Goal: Task Accomplishment & Management: Use online tool/utility

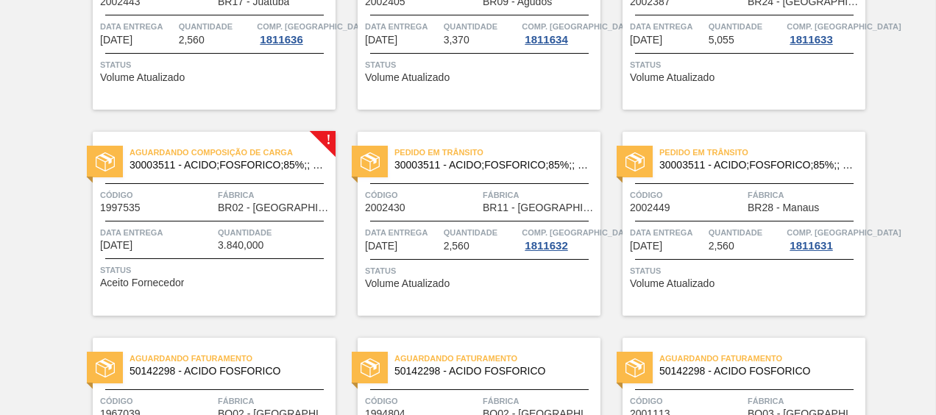
scroll to position [410, 0]
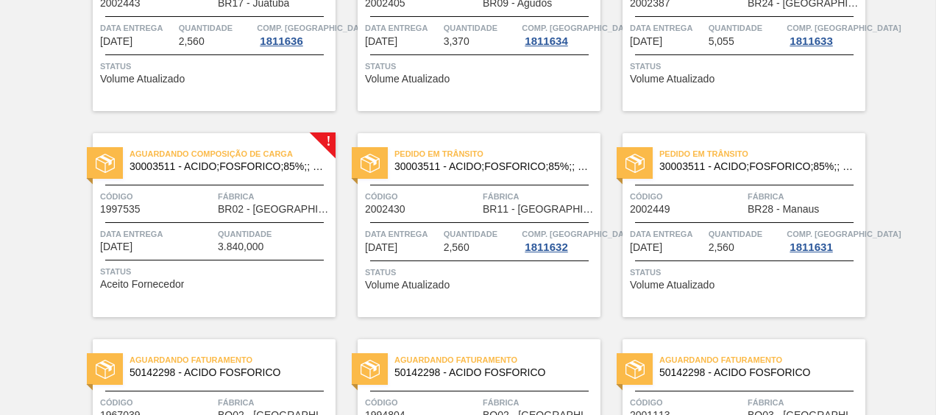
click at [250, 161] on span "30003511 - ACIDO;FOSFORICO;85%;; CONTAINER" at bounding box center [226, 166] width 194 height 11
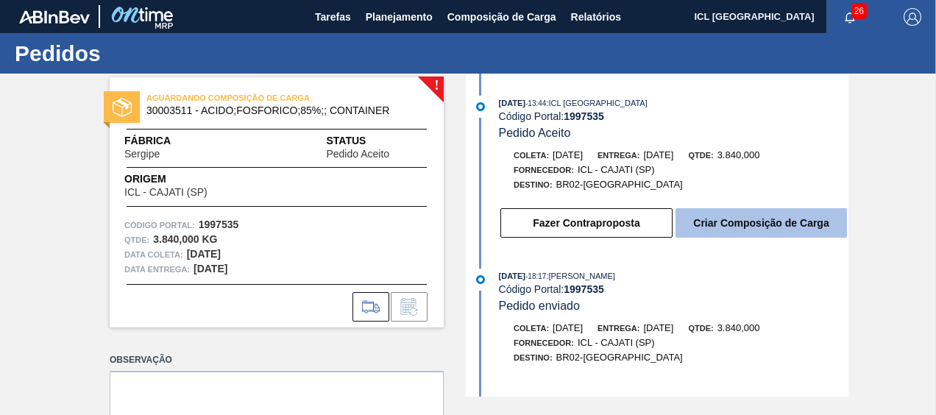
click at [760, 231] on button "Criar Composição de Carga" at bounding box center [760, 222] width 171 height 29
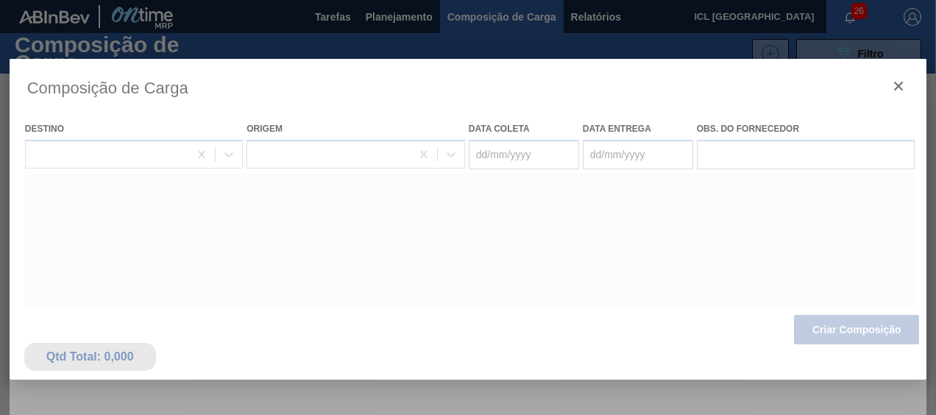
type coleta "[DATE]"
type entrega "[DATE]"
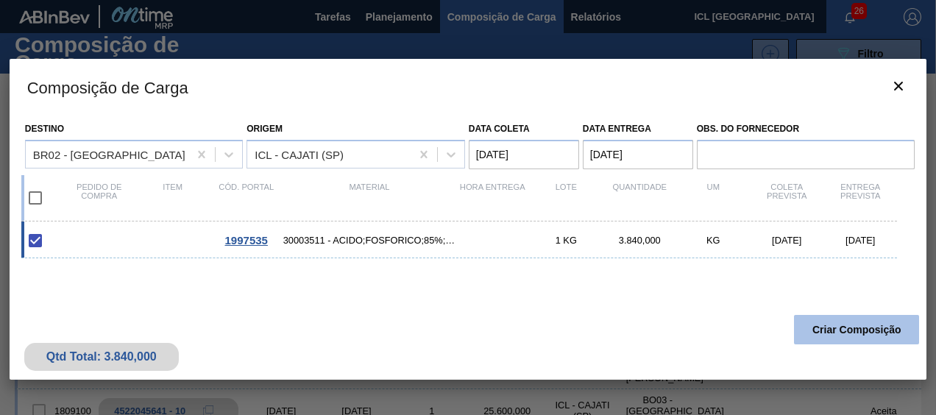
click at [831, 327] on button "Criar Composição" at bounding box center [856, 329] width 125 height 29
click at [825, 318] on button "Criar Composição" at bounding box center [856, 329] width 125 height 29
click at [826, 317] on button "Criar Composição" at bounding box center [856, 329] width 125 height 29
click at [826, 318] on button "Criar Composição" at bounding box center [856, 329] width 125 height 29
click at [825, 317] on button "Criar Composição" at bounding box center [856, 329] width 125 height 29
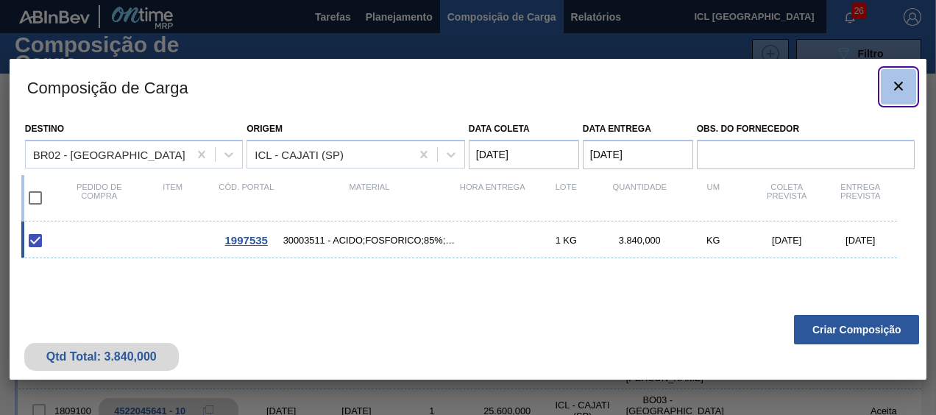
click at [889, 99] on button "botão de ícone" at bounding box center [897, 86] width 35 height 35
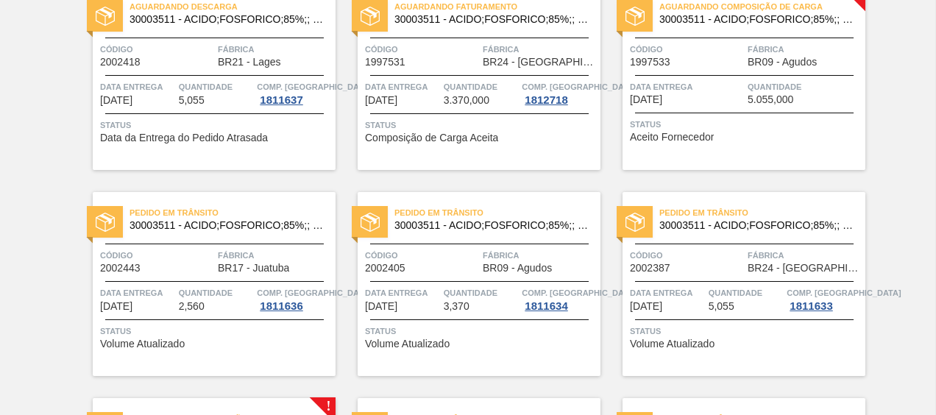
scroll to position [147, 0]
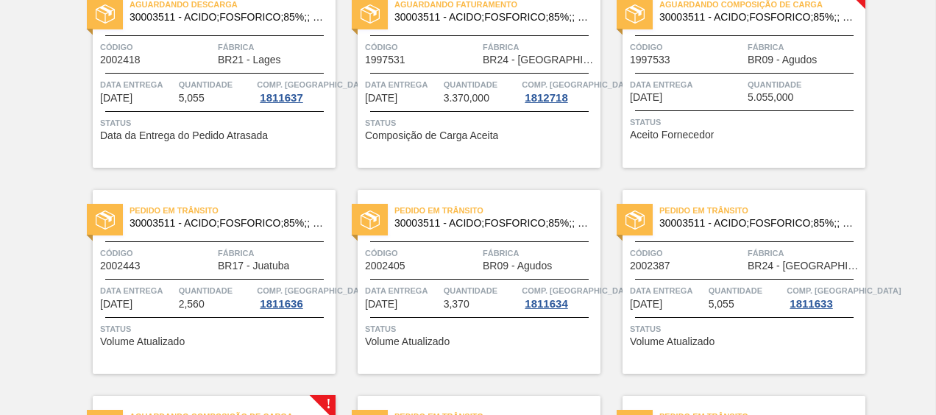
click at [696, 69] on div "Aguardando Composição de Carga 30003511 - ACIDO;FOSFORICO;85%;; CONTAINER Códig…" at bounding box center [743, 76] width 243 height 184
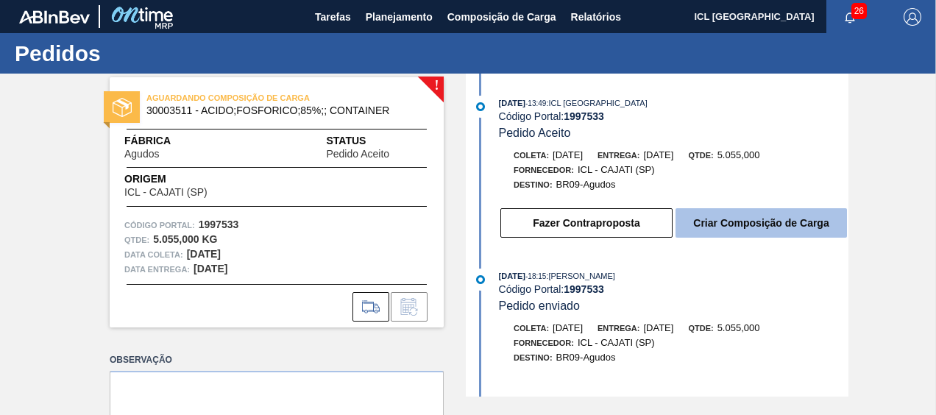
click at [702, 227] on button "Criar Composição de Carga" at bounding box center [760, 222] width 171 height 29
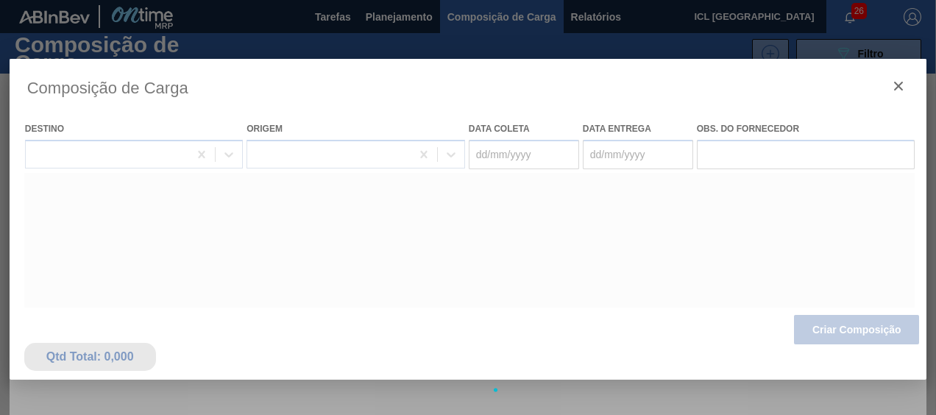
type coleta "[DATE]"
type entrega "[DATE]"
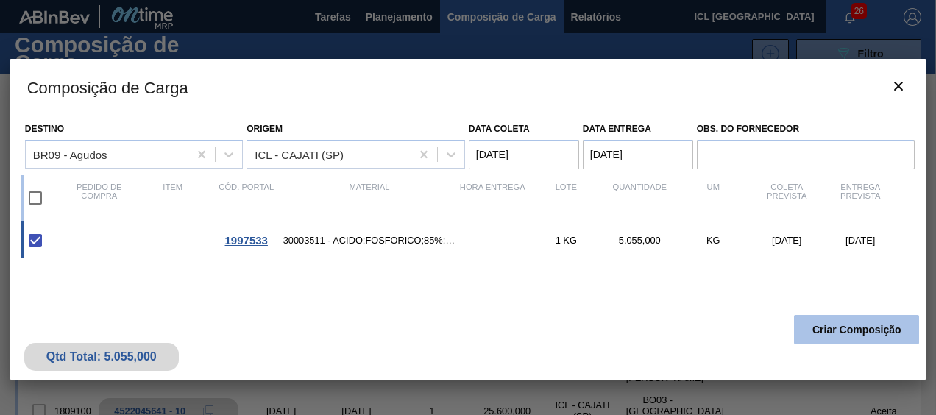
click at [841, 327] on button "Criar Composição" at bounding box center [856, 329] width 125 height 29
click at [827, 319] on button "Criar Composição" at bounding box center [856, 329] width 125 height 29
click at [825, 318] on button "Criar Composição" at bounding box center [856, 329] width 125 height 29
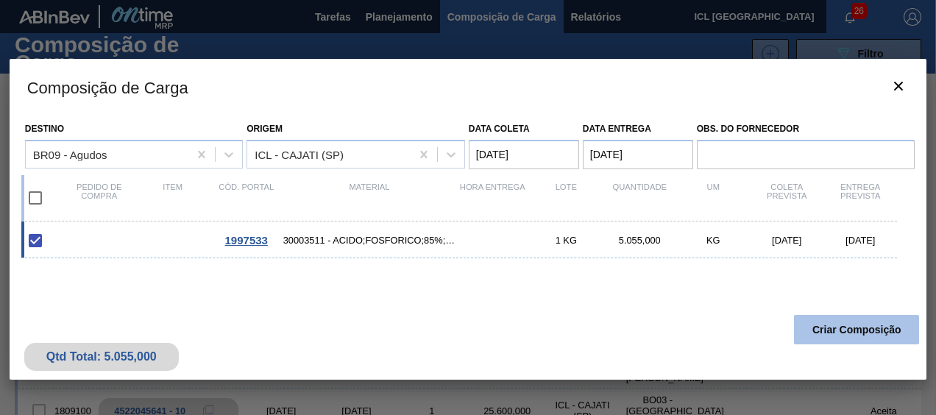
click at [825, 318] on button "Criar Composição" at bounding box center [856, 329] width 125 height 29
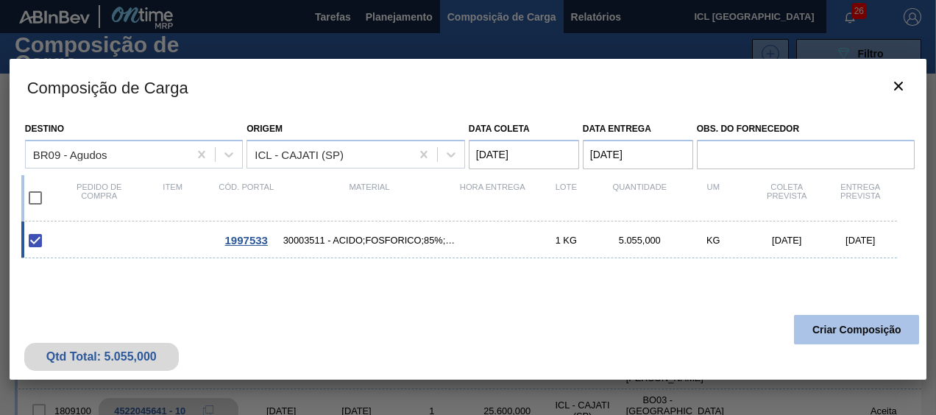
click at [825, 318] on button "Criar Composição" at bounding box center [856, 329] width 125 height 29
click at [824, 318] on button "Criar Composição" at bounding box center [856, 329] width 125 height 29
click at [823, 318] on button "Criar Composição" at bounding box center [856, 329] width 125 height 29
click at [822, 318] on button "Criar Composição" at bounding box center [856, 329] width 125 height 29
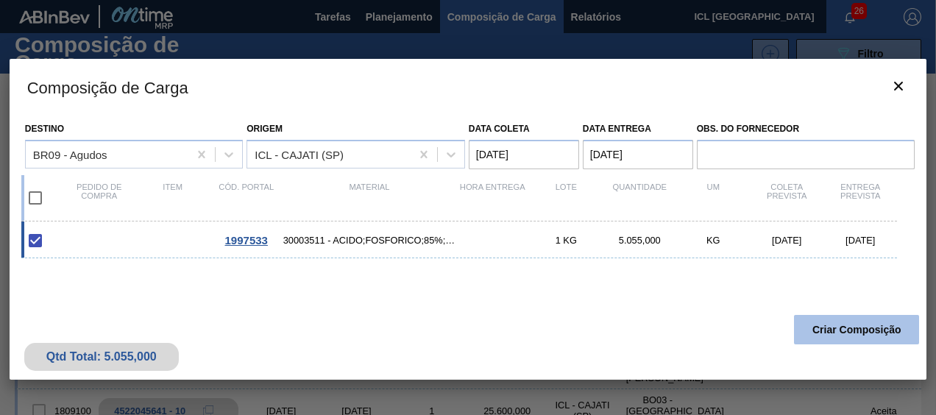
click at [822, 318] on button "Criar Composição" at bounding box center [856, 329] width 125 height 29
click at [29, 194] on input "checkbox" at bounding box center [35, 197] width 31 height 31
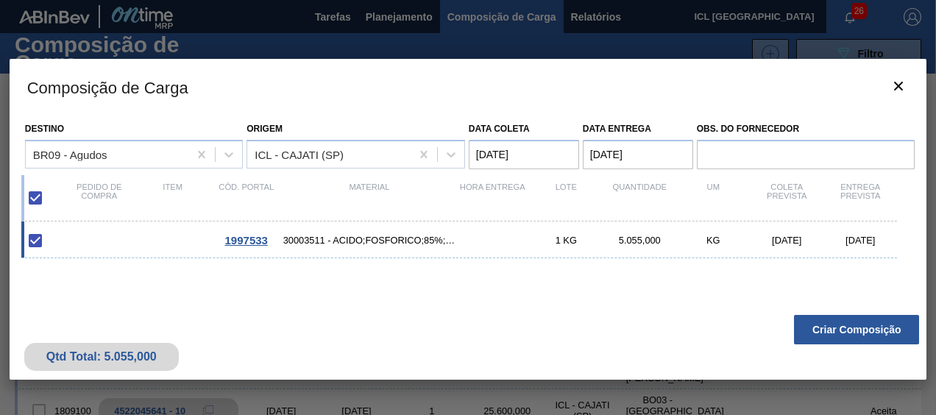
click at [39, 198] on input "checkbox" at bounding box center [35, 197] width 31 height 31
checkbox input "false"
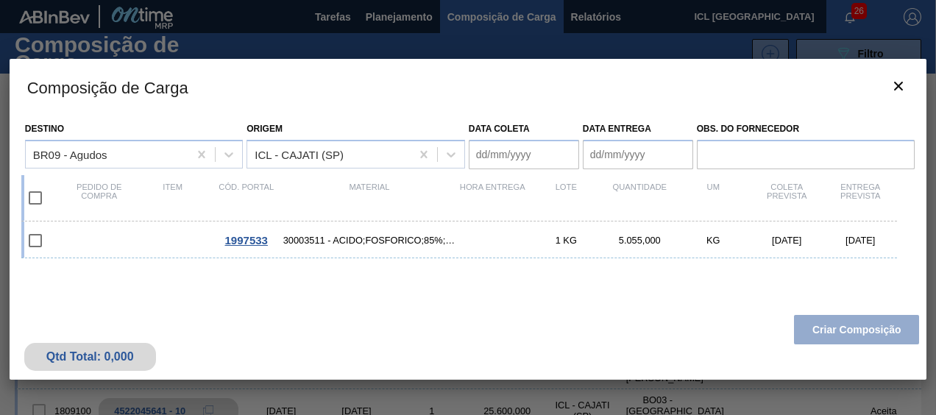
click at [39, 198] on input "checkbox" at bounding box center [35, 197] width 31 height 31
checkbox input "true"
type coleta "[DATE]"
type entrega "[DATE]"
checkbox input "true"
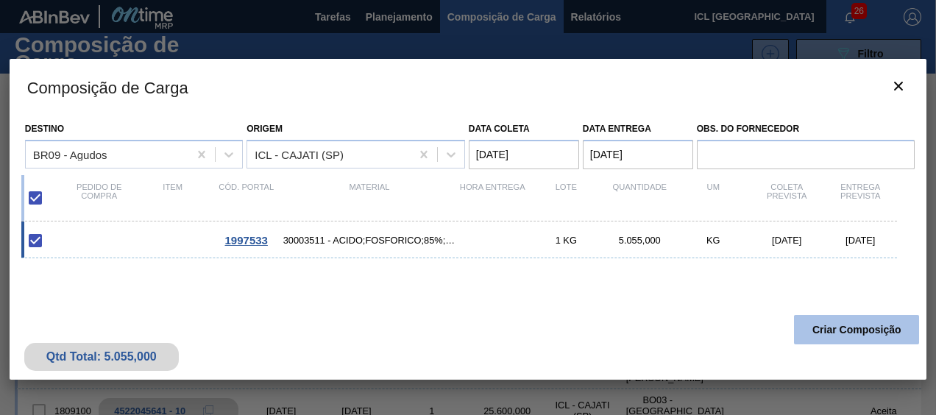
click at [834, 321] on button "Criar Composição" at bounding box center [856, 329] width 125 height 29
click at [831, 321] on button "Criar Composição" at bounding box center [856, 329] width 125 height 29
click at [830, 323] on button "Criar Composição" at bounding box center [856, 329] width 125 height 29
click at [827, 322] on button "Criar Composição" at bounding box center [856, 329] width 125 height 29
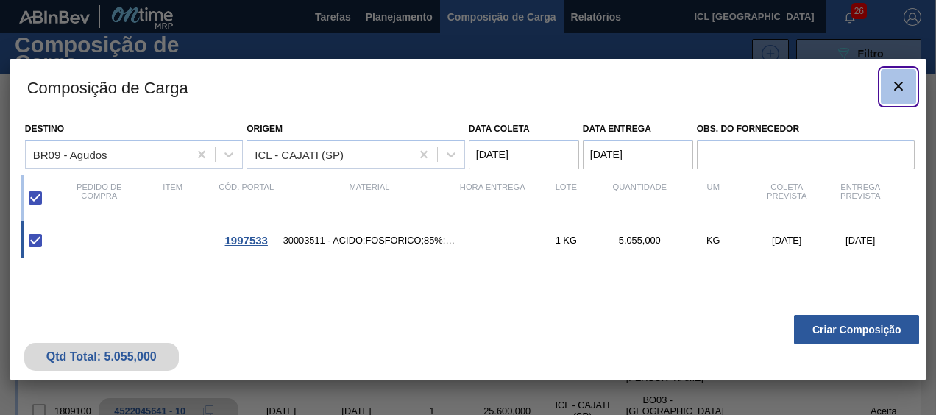
click at [892, 84] on icon "botão de ícone" at bounding box center [898, 86] width 18 height 18
